Goal: Check status: Check status

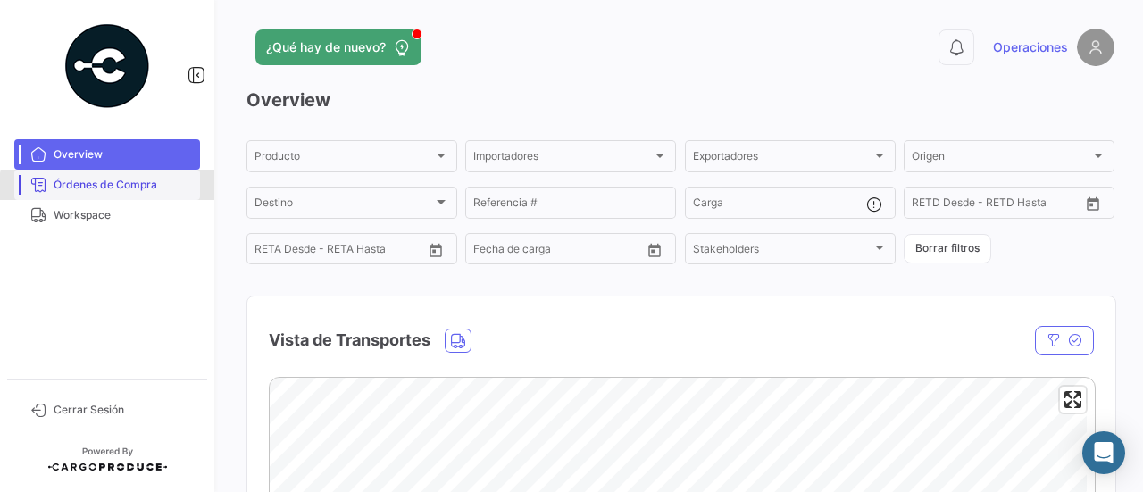
click at [131, 188] on span "Órdenes de Compra" at bounding box center [123, 185] width 139 height 16
click at [126, 213] on span "Workspace" at bounding box center [123, 215] width 139 height 16
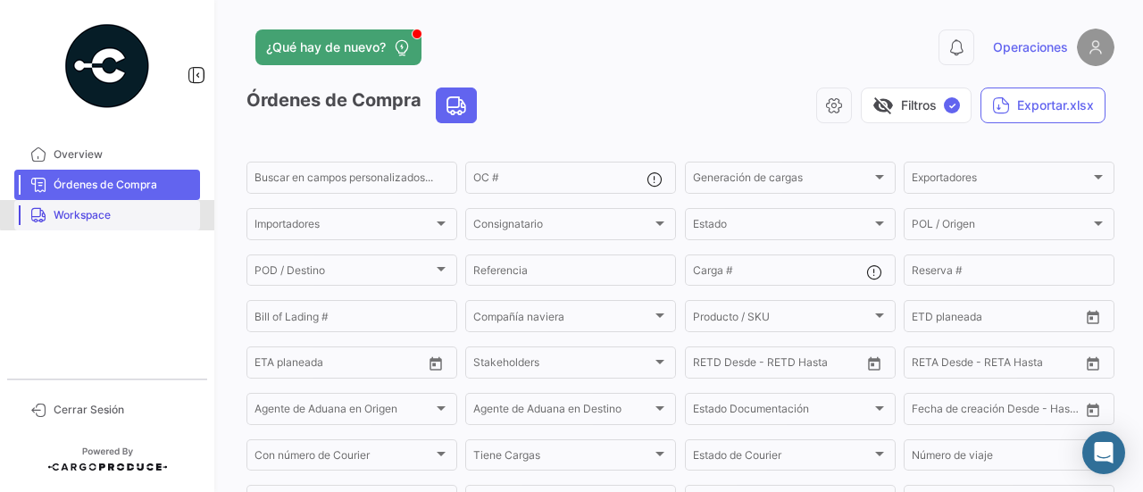
click at [126, 213] on span "Workspace" at bounding box center [123, 215] width 139 height 16
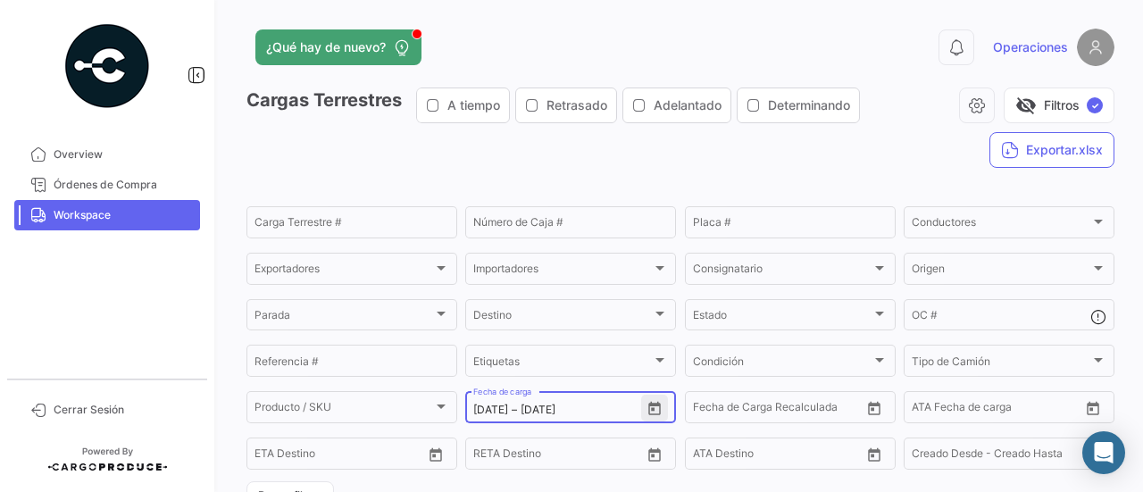
click at [649, 406] on icon "Open calendar" at bounding box center [654, 409] width 16 height 16
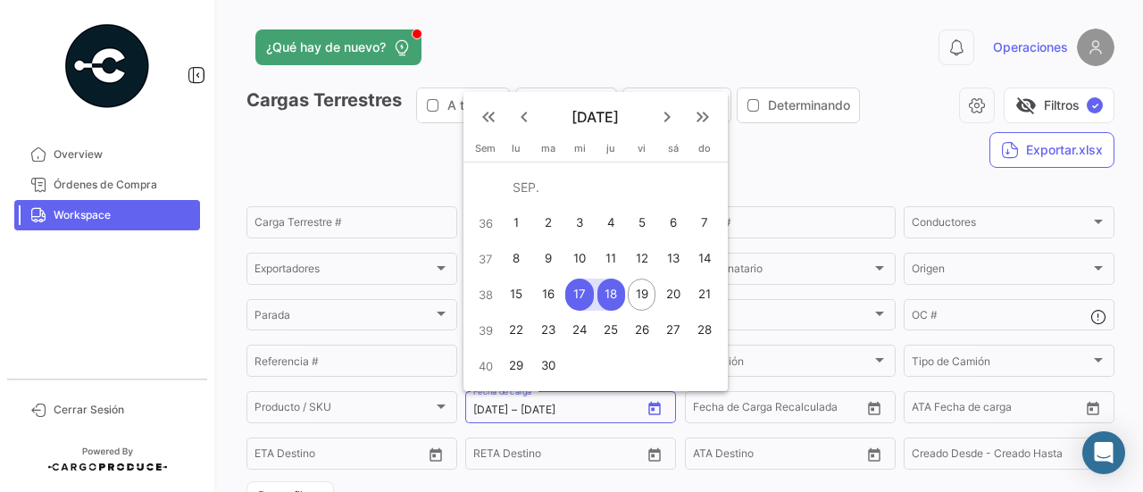
click at [665, 287] on div "20" at bounding box center [673, 295] width 29 height 32
type input "[DATE]"
click at [670, 290] on div "20" at bounding box center [673, 295] width 29 height 32
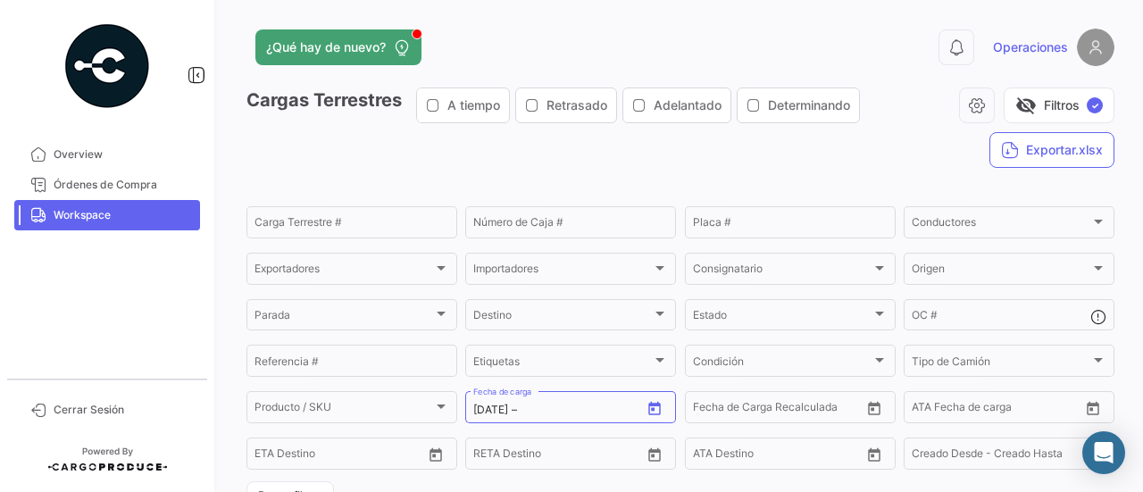
type input "[DATE]"
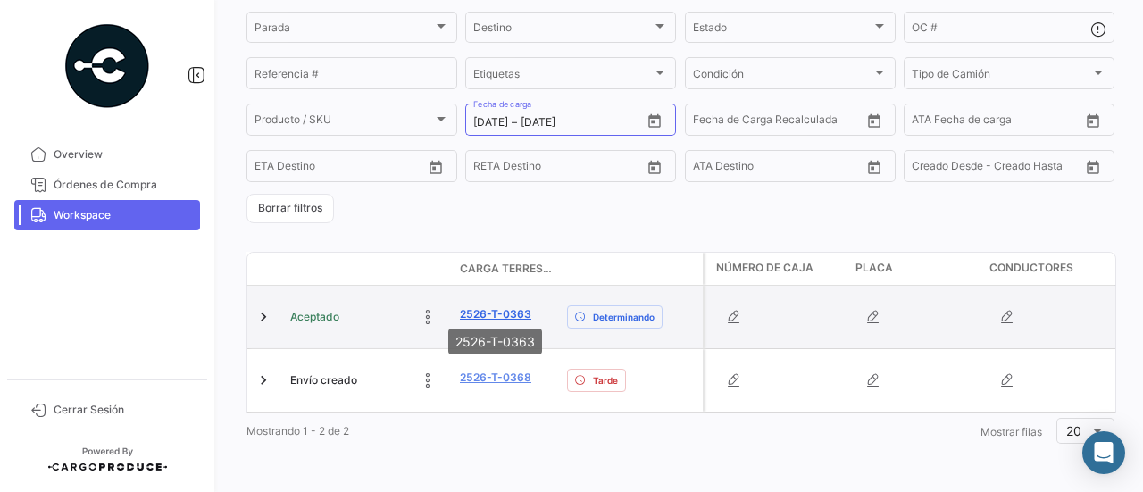
click at [511, 306] on link "2526-T-0363" at bounding box center [495, 314] width 71 height 16
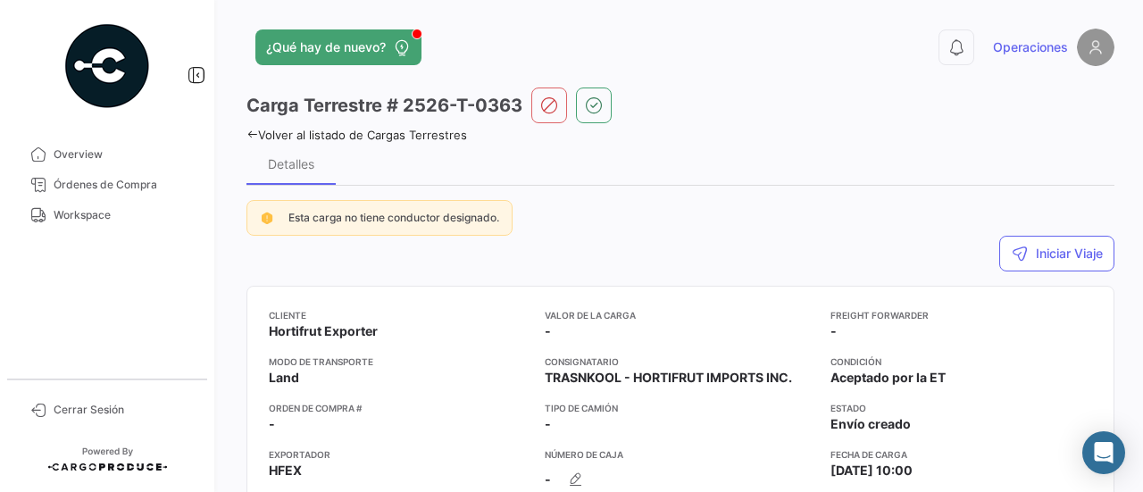
click at [254, 135] on icon at bounding box center [252, 135] width 12 height 12
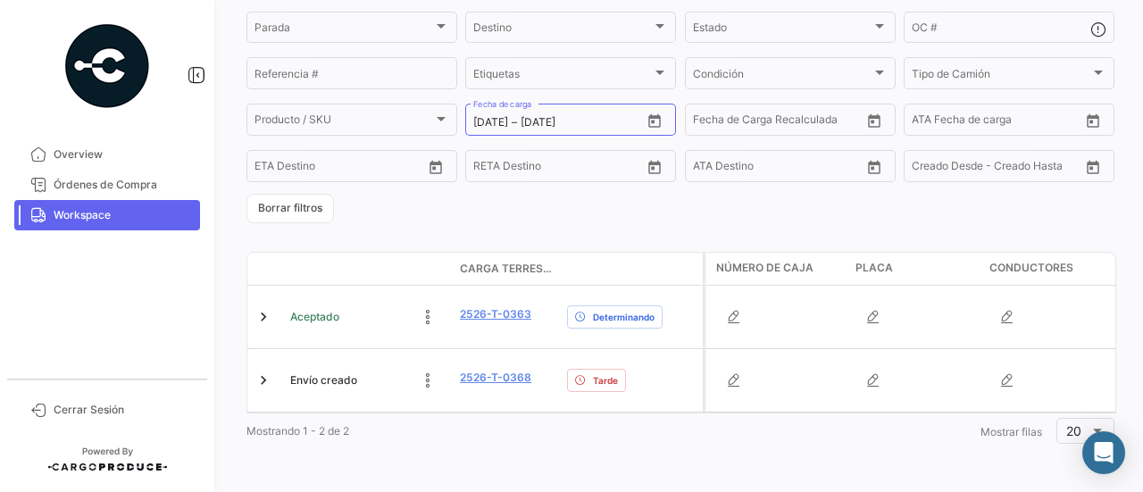
scroll to position [290, 0]
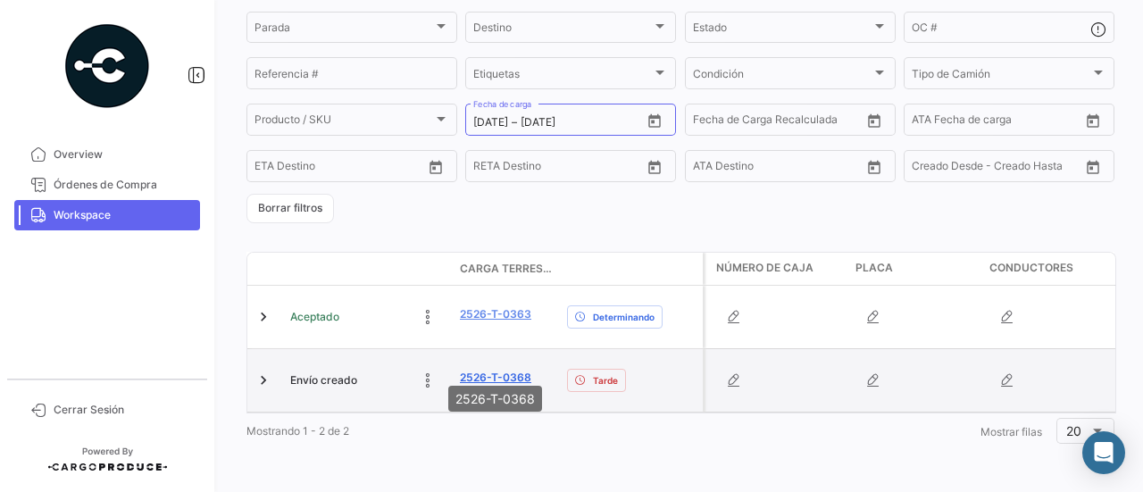
click at [503, 370] on link "2526-T-0368" at bounding box center [495, 378] width 71 height 16
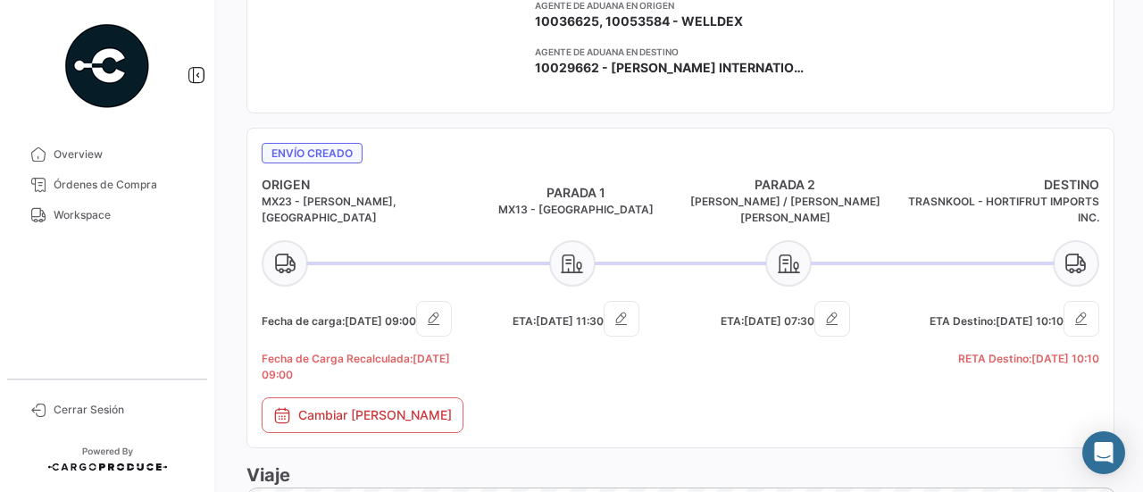
scroll to position [698, 0]
